Goal: Transaction & Acquisition: Obtain resource

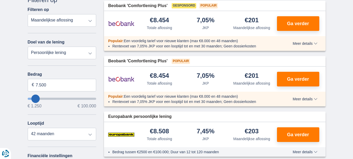
scroll to position [78, 0]
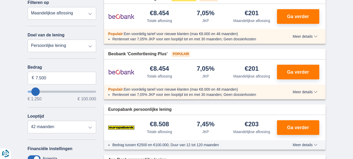
type input "8250"
type input "8.250"
select select "48"
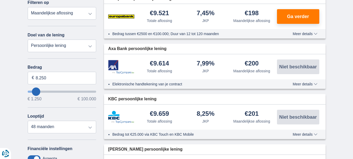
type input "9250"
type input "9.250"
select select "48"
type input "50.250"
type input "50250"
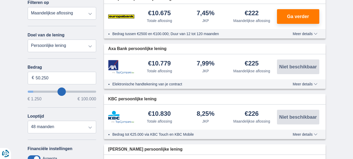
select select "120"
type input "50250"
click at [62, 90] on input "wantToBorrow" at bounding box center [62, 91] width 69 height 2
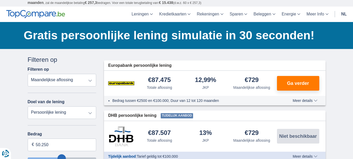
scroll to position [78, 0]
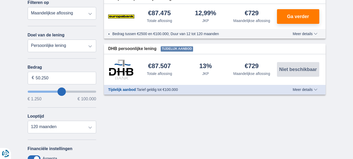
type input "75.250"
drag, startPoint x: 77, startPoint y: 93, endPoint x: 67, endPoint y: 92, distance: 9.8
type input "75250"
click at [77, 93] on input "wantToBorrow" at bounding box center [62, 91] width 69 height 2
click at [66, 20] on select "Totale aflossing JKP Maandelijkse aflossing" at bounding box center [62, 13] width 69 height 13
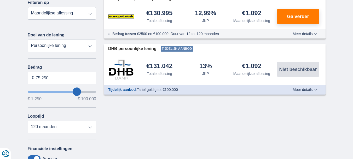
type input "60.250"
type input "60250"
click at [68, 91] on input "wantToBorrow" at bounding box center [62, 91] width 69 height 2
type input "45.250"
type input "45250"
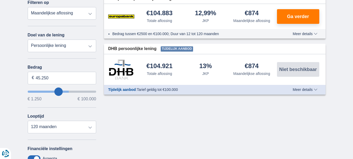
click at [59, 92] on input "wantToBorrow" at bounding box center [62, 91] width 69 height 2
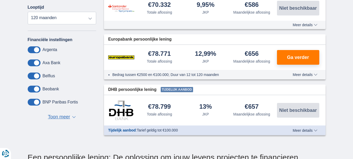
scroll to position [209, 0]
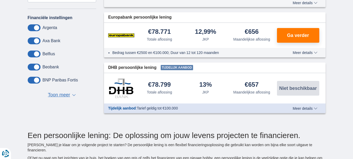
click at [302, 51] on span "Meer details" at bounding box center [305, 53] width 25 height 4
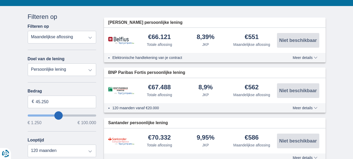
scroll to position [65, 0]
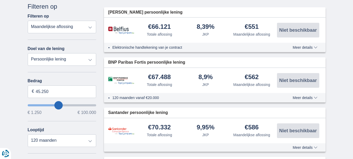
type input "44.250"
type input "44250"
click at [58, 105] on input "wantToBorrow" at bounding box center [62, 105] width 69 height 2
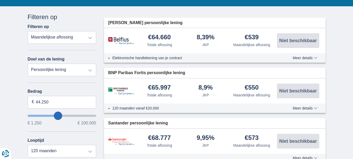
scroll to position [78, 0]
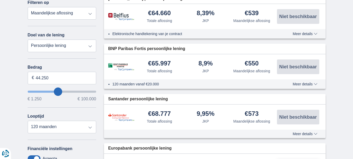
type input "66.250"
type input "66250"
click at [71, 92] on input "wantToBorrow" at bounding box center [62, 91] width 69 height 2
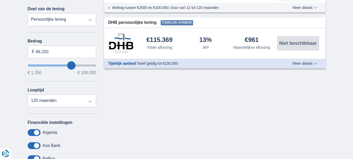
scroll to position [131, 0]
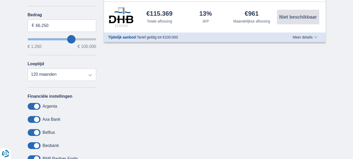
type input "49.250"
type input "49250"
click at [61, 39] on input "wantToBorrow" at bounding box center [62, 39] width 69 height 2
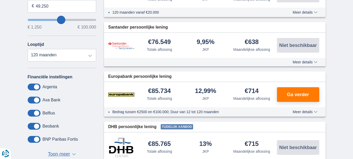
scroll to position [157, 0]
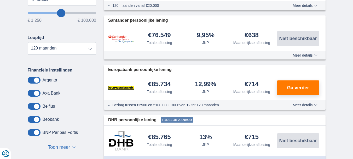
type input "40.250"
type input "40250"
click at [55, 12] on input "wantToBorrow" at bounding box center [62, 13] width 69 height 2
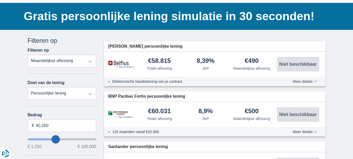
scroll to position [52, 0]
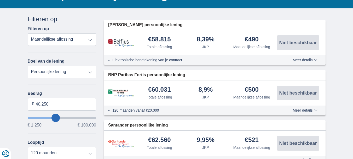
click at [55, 117] on input "wantToBorrow" at bounding box center [62, 118] width 69 height 2
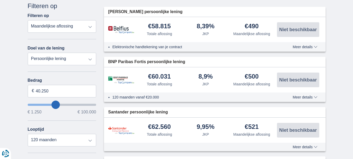
scroll to position [78, 0]
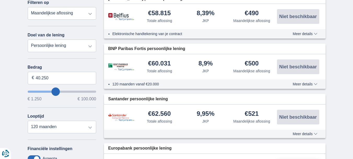
type input "50.250"
type input "50250"
click at [61, 92] on input "wantToBorrow" at bounding box center [62, 91] width 69 height 2
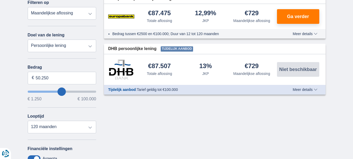
type input "42.250"
type input "42250"
click at [57, 91] on input "wantToBorrow" at bounding box center [62, 91] width 69 height 2
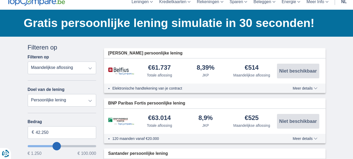
scroll to position [52, 0]
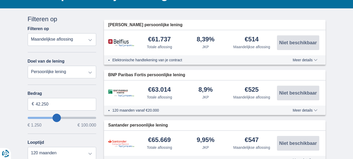
click at [58, 118] on input "wantToBorrow" at bounding box center [62, 118] width 69 height 2
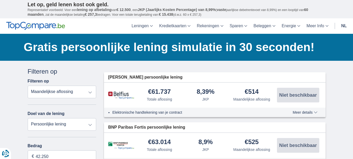
scroll to position [78, 0]
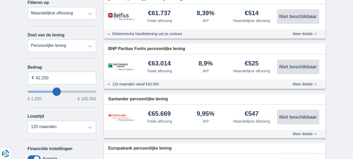
type input "50.250"
type input "50250"
click at [61, 91] on input "wantToBorrow" at bounding box center [62, 91] width 69 height 2
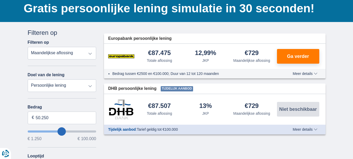
scroll to position [52, 0]
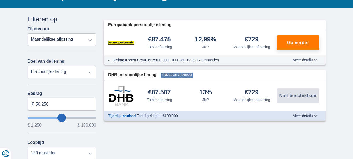
click at [59, 118] on input "wantToBorrow" at bounding box center [62, 118] width 69 height 2
type input "41.250"
type input "41250"
click at [56, 118] on input "wantToBorrow" at bounding box center [62, 118] width 69 height 2
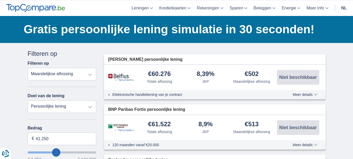
scroll to position [26, 0]
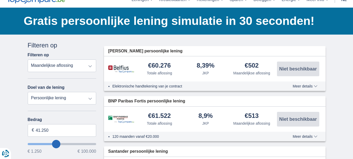
type input "40.250"
type input "40250"
type input "41.250"
type input "41250"
type input "45.250"
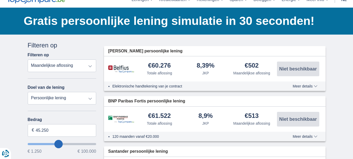
type input "45250"
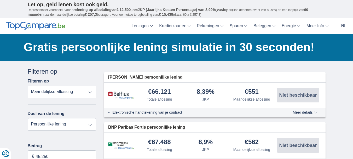
scroll to position [0, 0]
